Goal: Task Accomplishment & Management: Manage account settings

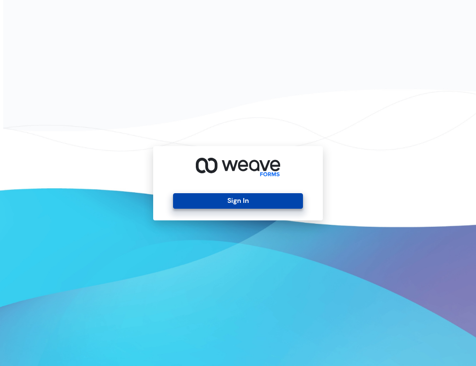
click at [214, 202] on button "Sign In" at bounding box center [237, 201] width 129 height 16
